Goal: Complete application form

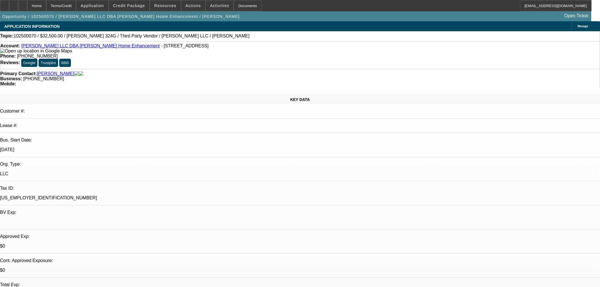
select select "0"
select select "3"
select select "0"
select select "6"
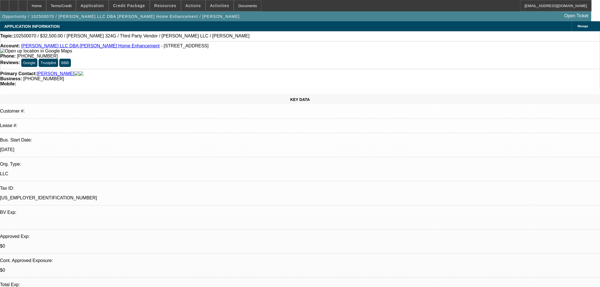
select select "0"
select select "6"
select select "0"
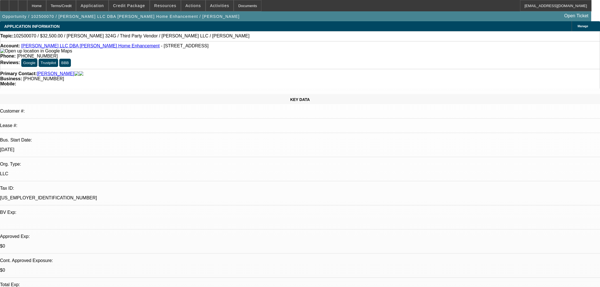
select select "0"
select select "6"
select select "0"
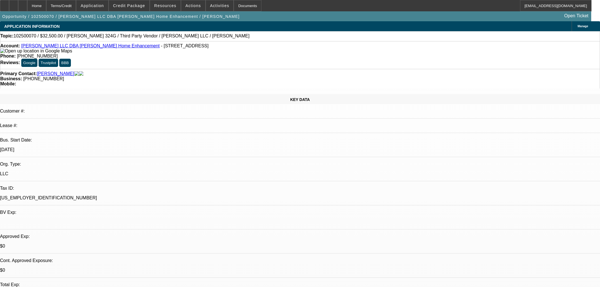
select select "0"
select select "6"
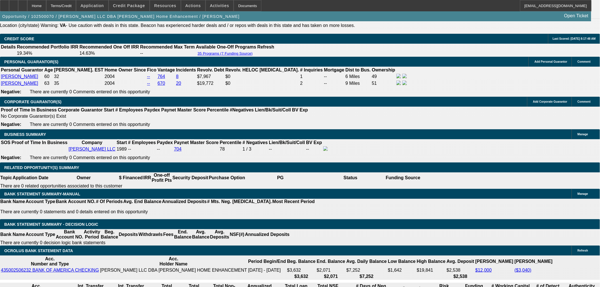
scroll to position [775, 0]
